Goal: Information Seeking & Learning: Learn about a topic

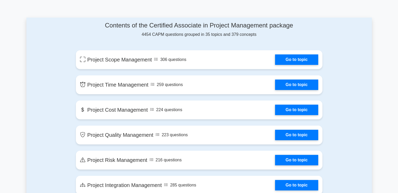
scroll to position [262, 0]
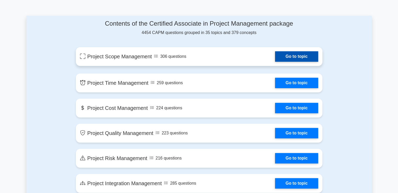
click at [290, 56] on link "Go to topic" at bounding box center [296, 56] width 43 height 10
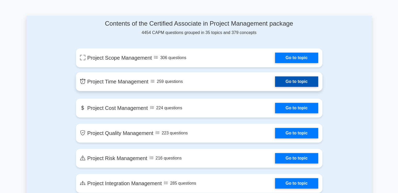
click at [296, 81] on link "Go to topic" at bounding box center [296, 81] width 43 height 10
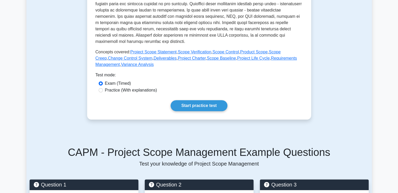
scroll to position [209, 0]
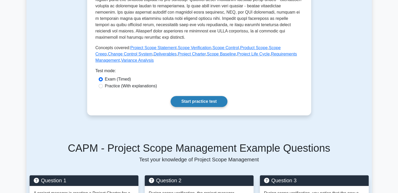
click at [187, 100] on link "Start practice test" at bounding box center [199, 101] width 57 height 11
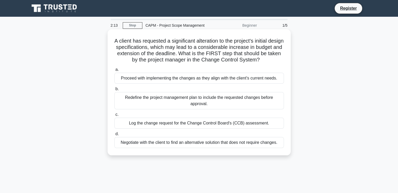
click at [214, 109] on div "Redefine the project management plan to include the requested changes before ap…" at bounding box center [198, 100] width 169 height 17
click at [114, 91] on input "b. Redefine the project management plan to include the requested changes before…" at bounding box center [114, 88] width 0 height 3
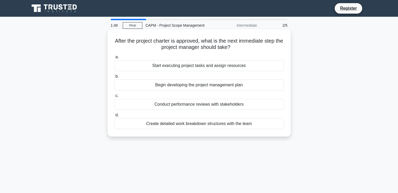
click at [238, 125] on div "Create detailed work breakdown structures with the team" at bounding box center [198, 123] width 169 height 11
click at [114, 117] on input "d. Create detailed work breakdown structures with the team" at bounding box center [114, 114] width 0 height 3
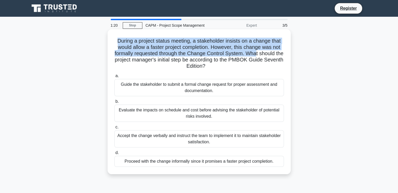
drag, startPoint x: 117, startPoint y: 41, endPoint x: 267, endPoint y: 55, distance: 150.2
click at [267, 55] on h5 "During a project status meeting, a stakeholder insists on a change that would a…" at bounding box center [199, 54] width 171 height 32
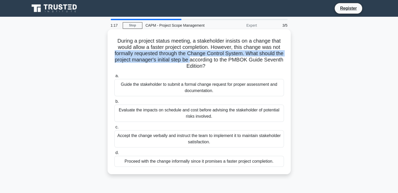
drag, startPoint x: 296, startPoint y: 48, endPoint x: 204, endPoint y: 61, distance: 92.9
click at [204, 61] on div "During a project status meeting, a stakeholder insists on a change that would a…" at bounding box center [198, 106] width 345 height 151
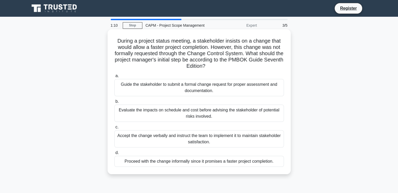
click at [132, 48] on h5 "During a project status meeting, a stakeholder insists on a change that would a…" at bounding box center [199, 54] width 171 height 32
click at [219, 113] on div "Evaluate the impacts on schedule and cost before advising the stakeholder of po…" at bounding box center [198, 113] width 169 height 17
click at [114, 103] on input "b. Evaluate the impacts on schedule and cost before advising the stakeholder of…" at bounding box center [114, 101] width 0 height 3
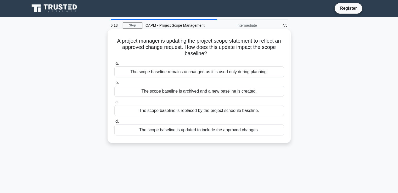
click at [221, 132] on div "The scope baseline is updated to include the approved changes." at bounding box center [198, 129] width 169 height 11
click at [114, 123] on input "d. The scope baseline is updated to include the approved changes." at bounding box center [114, 121] width 0 height 3
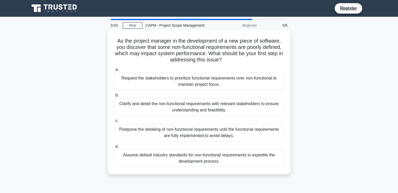
click at [187, 104] on div "Clarify and detail the non-functional requirements with relevant stakeholders t…" at bounding box center [198, 106] width 169 height 17
click at [114, 97] on input "b. Clarify and detail the non-functional requirements with relevant stakeholder…" at bounding box center [114, 95] width 0 height 3
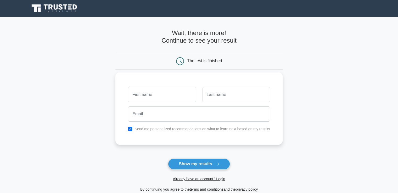
scroll to position [70, 0]
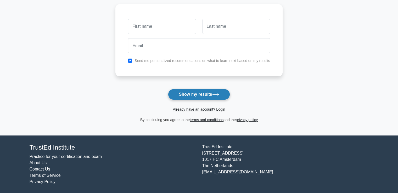
click at [190, 94] on button "Show my results" at bounding box center [199, 94] width 62 height 11
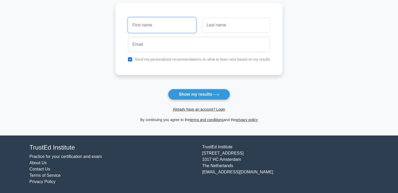
click at [151, 24] on input "text" at bounding box center [162, 25] width 68 height 15
click at [140, 25] on input "text" at bounding box center [162, 25] width 68 height 15
click at [107, 57] on main "Wait, there is more! Continue to see your result The test is finished and the" at bounding box center [199, 41] width 398 height 188
click at [140, 26] on input "text" at bounding box center [162, 25] width 68 height 15
type input "mohamed"
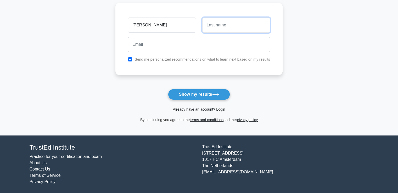
click at [208, 24] on input "text" at bounding box center [236, 25] width 68 height 15
type input "abdelwahab"
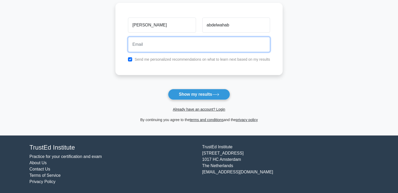
drag, startPoint x: 202, startPoint y: 41, endPoint x: 187, endPoint y: 50, distance: 17.7
click at [202, 41] on input "email" at bounding box center [199, 44] width 142 height 15
type input "mohamedabdelwahab434@gmail.com"
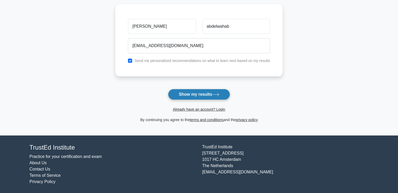
click at [198, 93] on button "Show my results" at bounding box center [199, 94] width 62 height 11
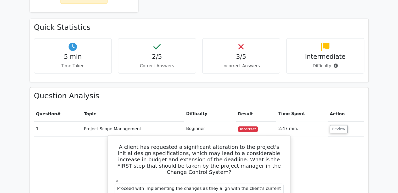
scroll to position [303, 0]
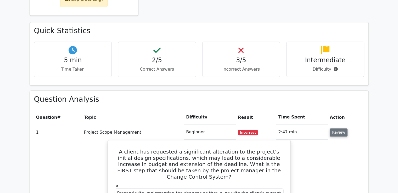
click at [337, 128] on button "Review" at bounding box center [339, 132] width 18 height 8
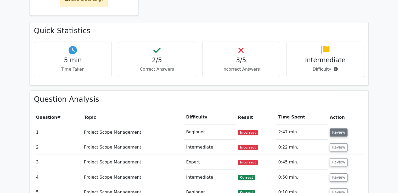
click at [337, 128] on button "Review" at bounding box center [339, 132] width 18 height 8
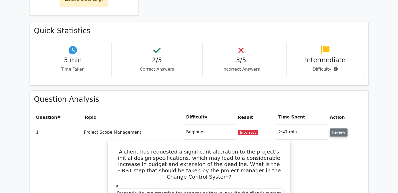
click at [337, 128] on button "Review" at bounding box center [339, 132] width 18 height 8
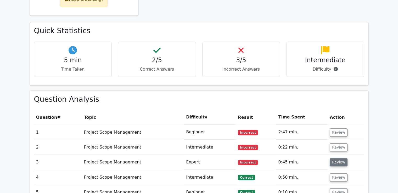
click at [338, 158] on button "Review" at bounding box center [339, 162] width 18 height 8
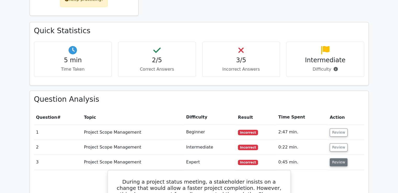
click at [338, 158] on button "Review" at bounding box center [339, 162] width 18 height 8
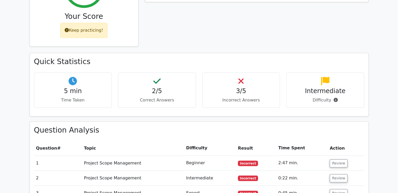
scroll to position [198, 0]
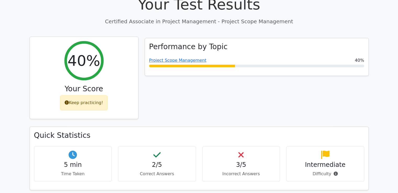
click at [89, 95] on div "Keep practicing!" at bounding box center [83, 102] width 47 height 15
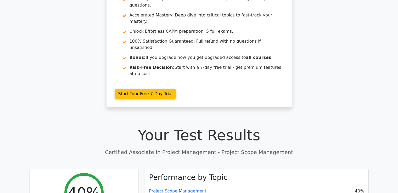
scroll to position [0, 0]
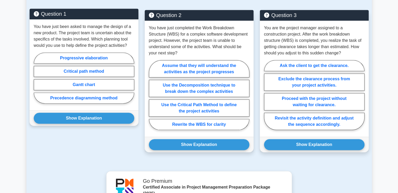
scroll to position [340, 0]
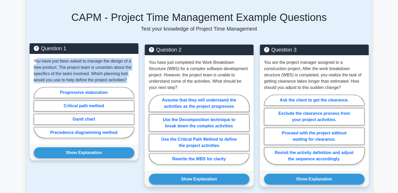
drag, startPoint x: 35, startPoint y: 66, endPoint x: 128, endPoint y: 87, distance: 95.2
click at [128, 83] on p "You have just been asked to manage the design of a new product. The project tea…" at bounding box center [84, 70] width 100 height 25
copy p "ou have just been asked to manage the design of a new product. The project team…"
drag, startPoint x: 53, startPoint y: 99, endPoint x: 109, endPoint y: 96, distance: 55.5
click at [109, 96] on label "Progressive elaboration" at bounding box center [84, 92] width 100 height 11
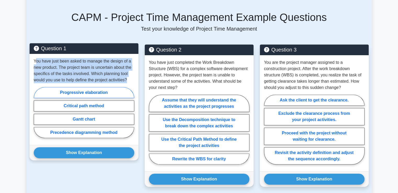
click at [37, 112] on input "Progressive elaboration" at bounding box center [35, 113] width 3 height 3
radio input "true"
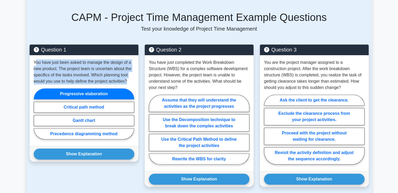
drag, startPoint x: 115, startPoint y: 100, endPoint x: 22, endPoint y: 107, distance: 93.1
click at [22, 107] on main "Back to Certified Associate in Project Management (CAPM) Test Flashcards Projec…" at bounding box center [199, 46] width 398 height 739
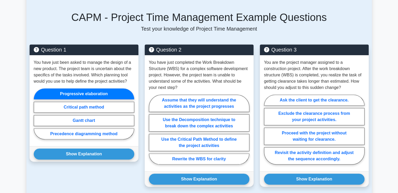
click at [22, 107] on main "Back to Certified Associate in Project Management (CAPM) Test Flashcards Projec…" at bounding box center [199, 46] width 398 height 739
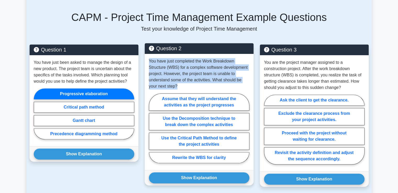
drag, startPoint x: 182, startPoint y: 93, endPoint x: 151, endPoint y: 66, distance: 41.5
click at [149, 65] on p "You have just completed the Work Breakdown Structure (WBS) for a complex softwa…" at bounding box center [199, 73] width 100 height 31
copy p "You have just completed the Work Breakdown Structure (WBS) for a complex softwa…"
